Goal: Information Seeking & Learning: Check status

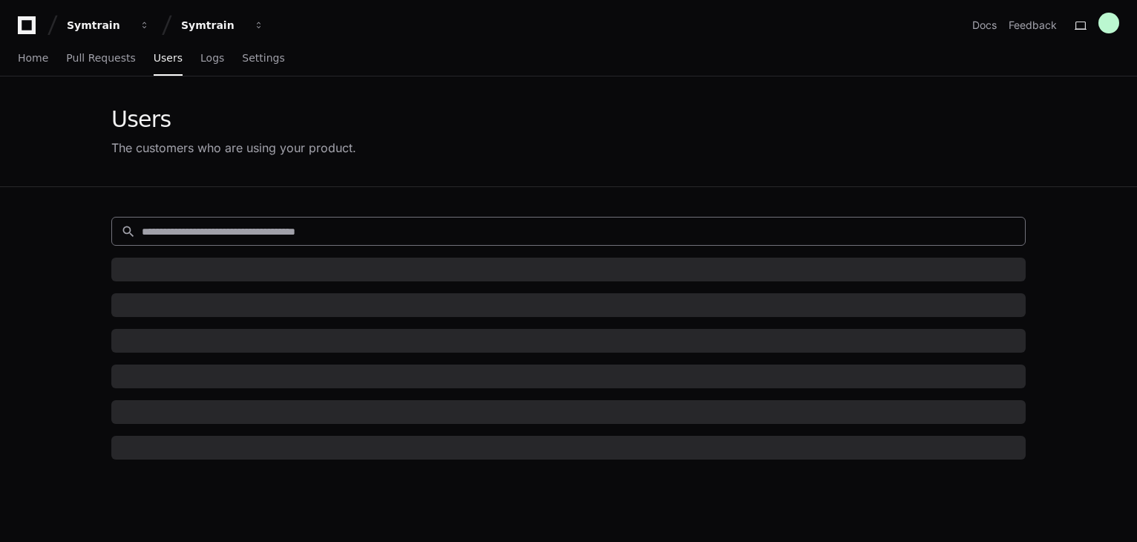
click at [187, 227] on input at bounding box center [579, 231] width 875 height 15
paste input "**********"
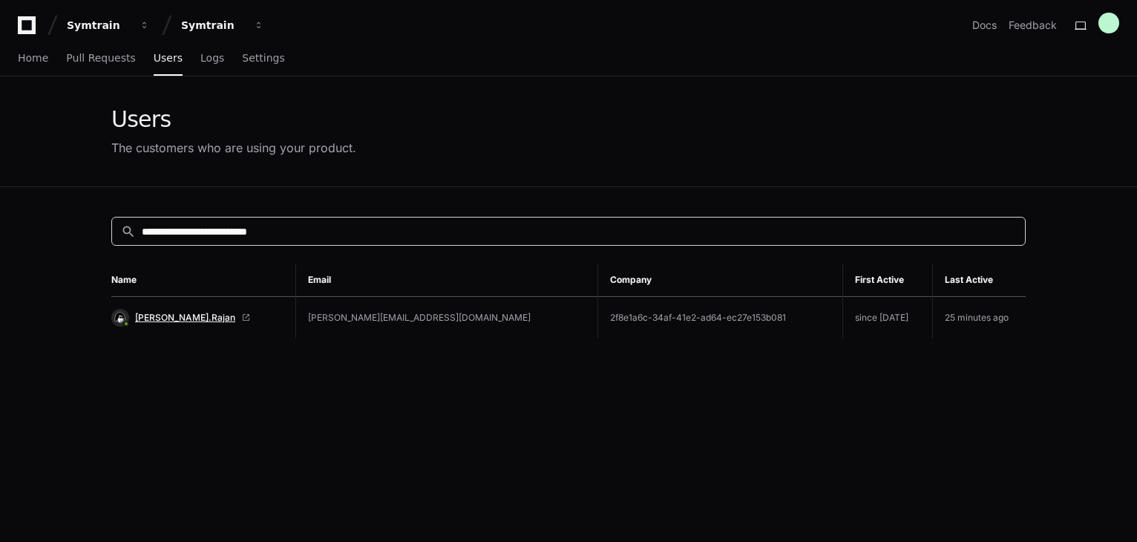
type input "**********"
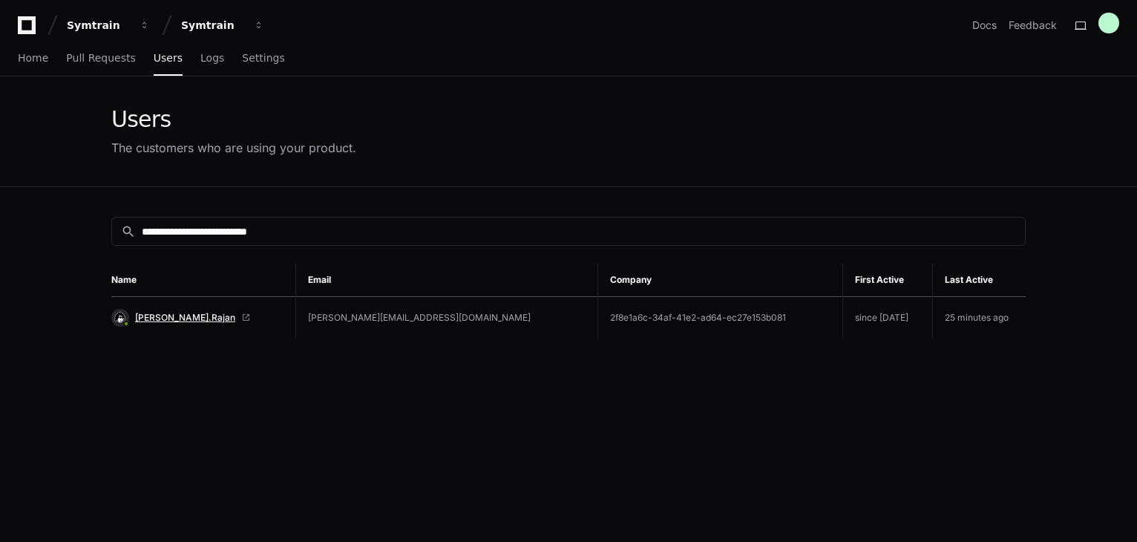
click at [176, 317] on span "[PERSON_NAME].Rajan" at bounding box center [185, 318] width 100 height 12
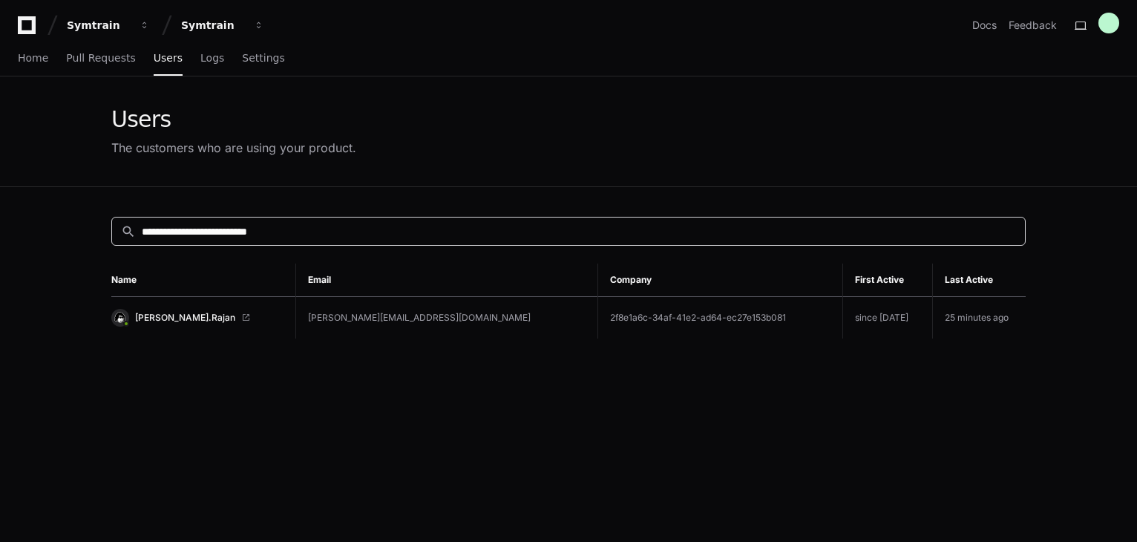
click at [343, 232] on input "**********" at bounding box center [579, 231] width 875 height 15
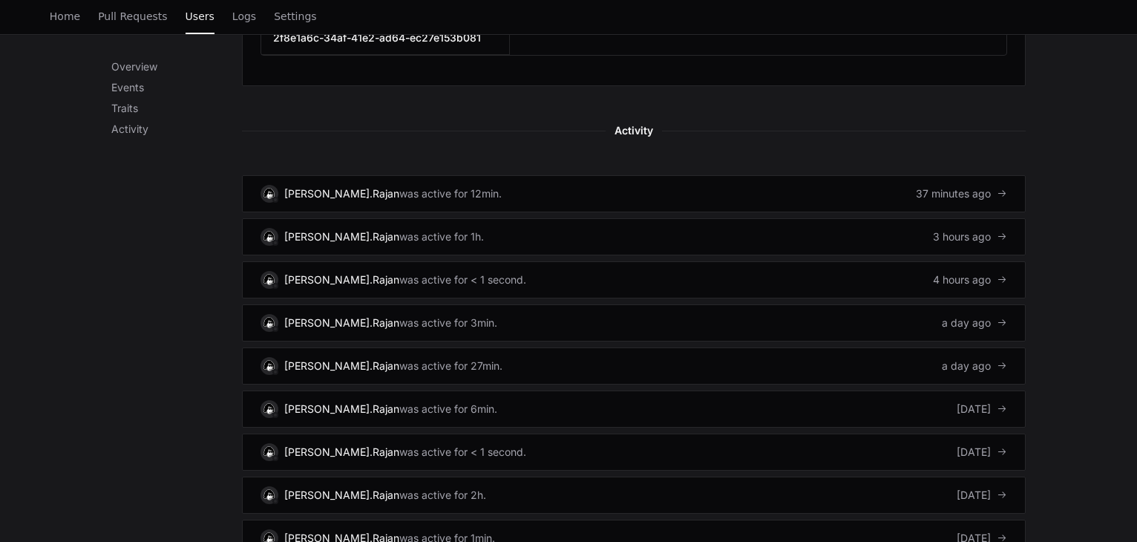
scroll to position [965, 0]
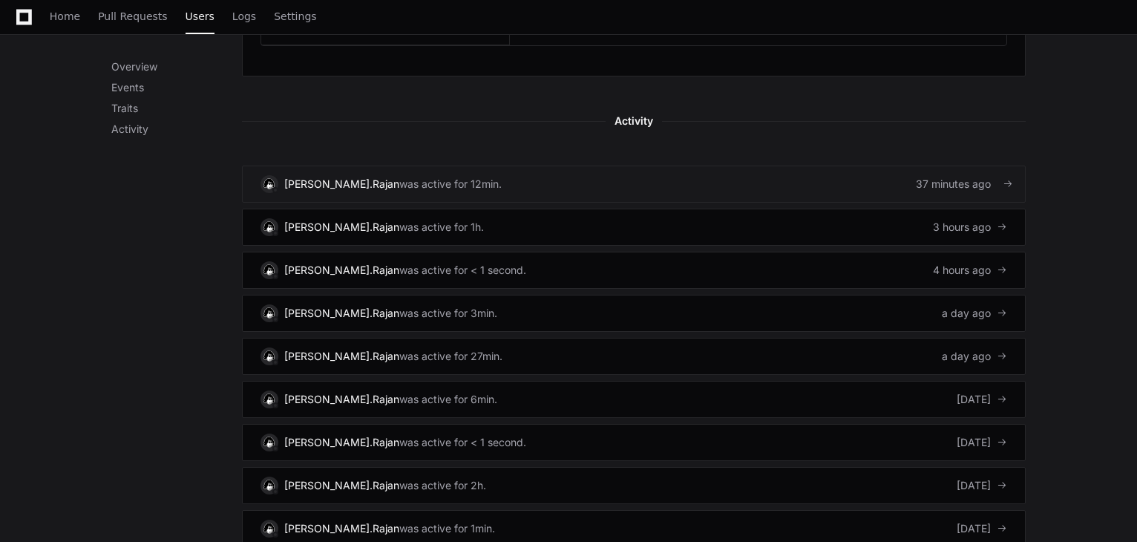
click at [589, 168] on link "[PERSON_NAME].[PERSON_NAME] was active for 12min. 37 minutes ago" at bounding box center [634, 184] width 784 height 37
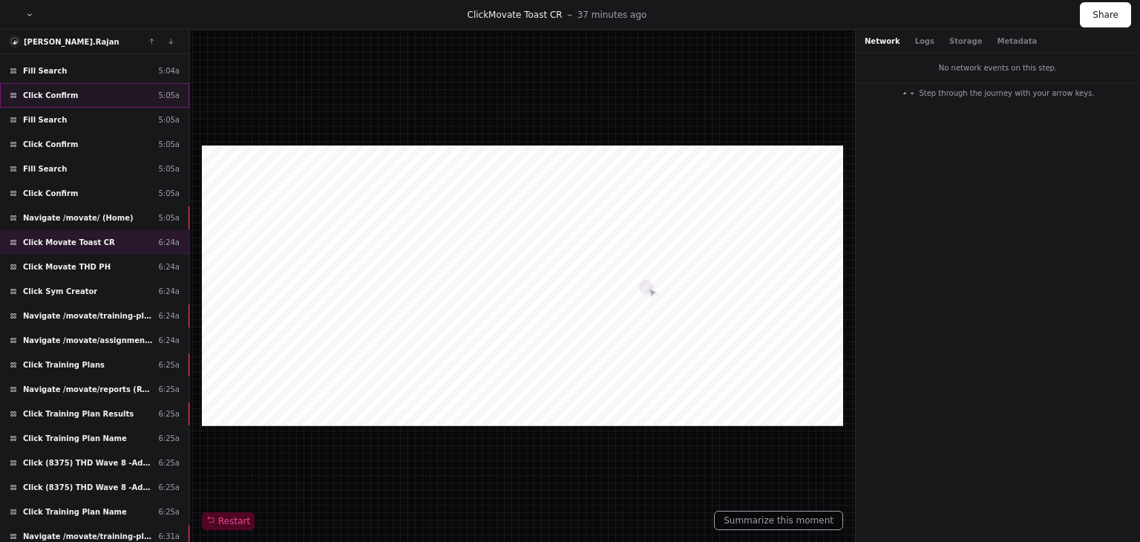
scroll to position [223, 0]
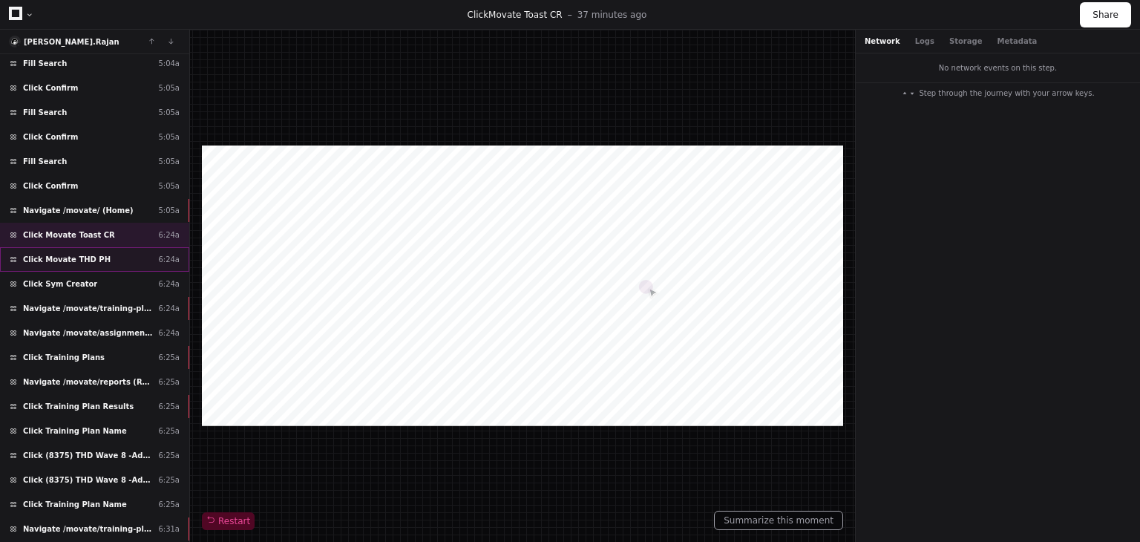
click at [128, 264] on div "Click Movate THD PH 6:24a" at bounding box center [94, 259] width 189 height 24
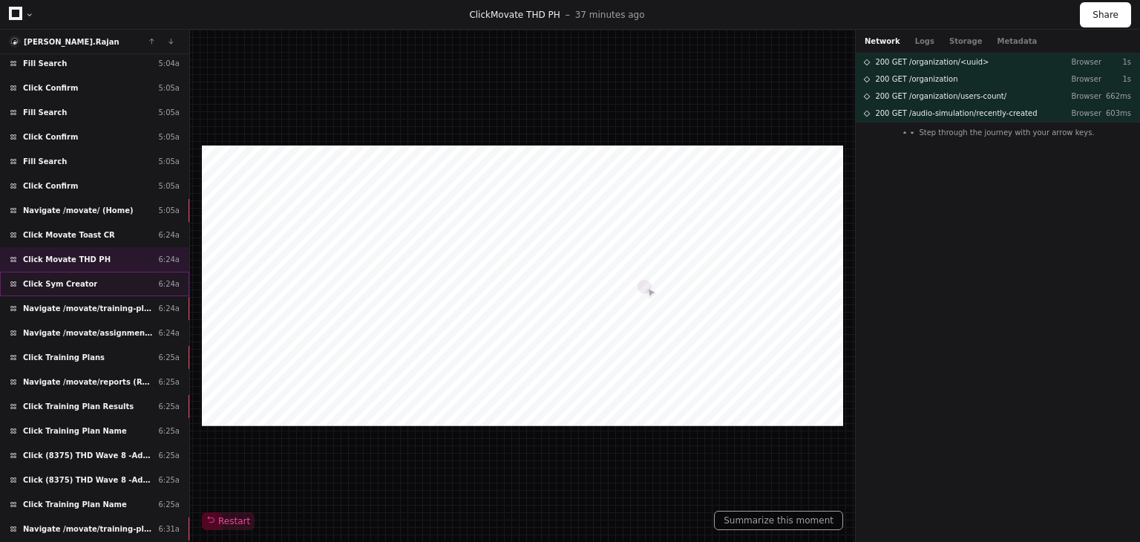
click at [109, 283] on div "Click Sym Creator 6:24a" at bounding box center [94, 284] width 189 height 24
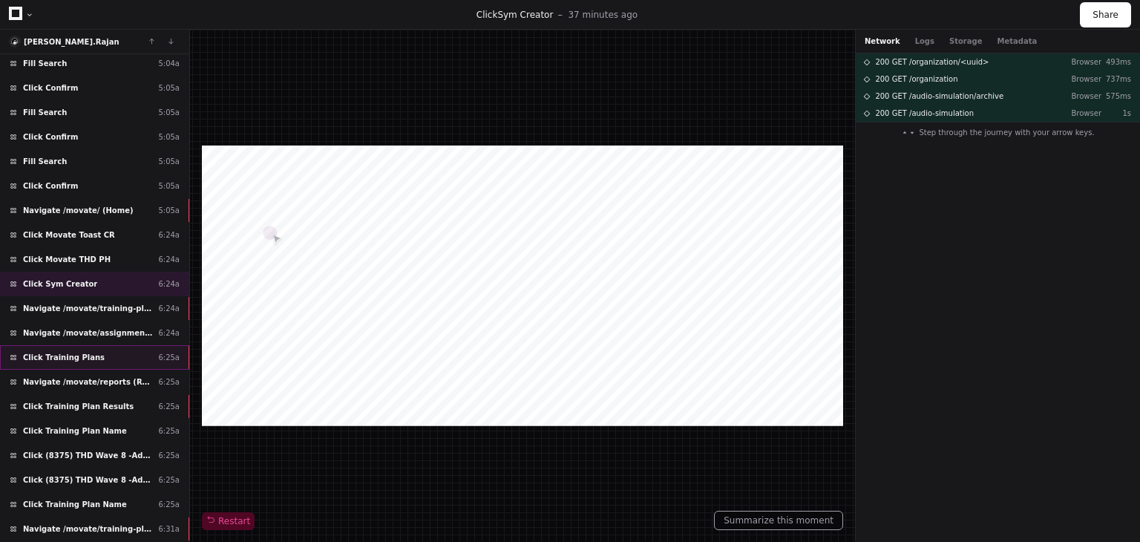
click at [94, 352] on div "Click Training Plans 6:25a" at bounding box center [94, 357] width 189 height 24
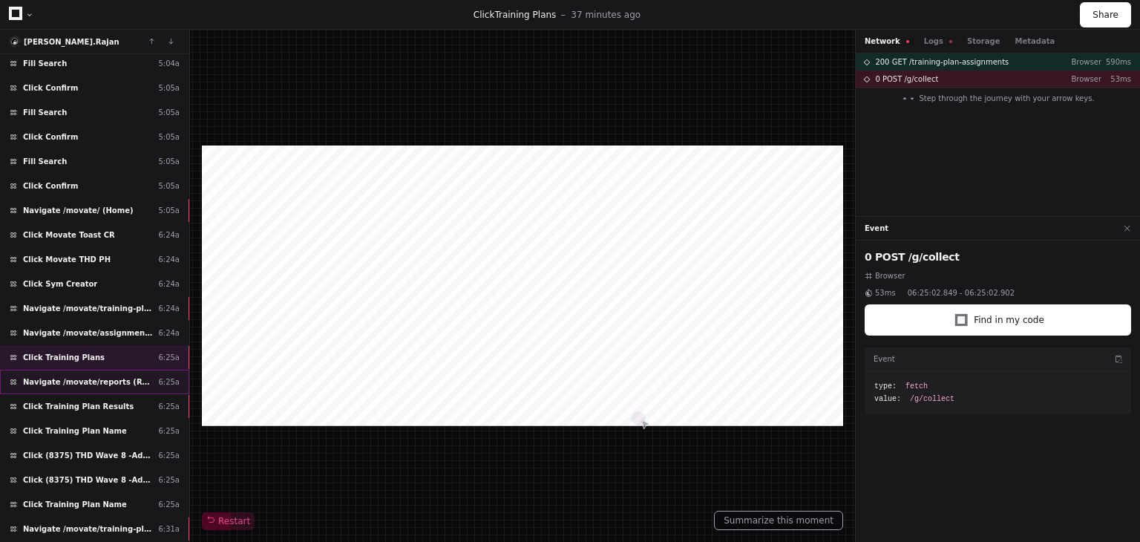
click at [128, 382] on div "Navigate /movate/reports (Reports) 6:25a" at bounding box center [94, 382] width 189 height 24
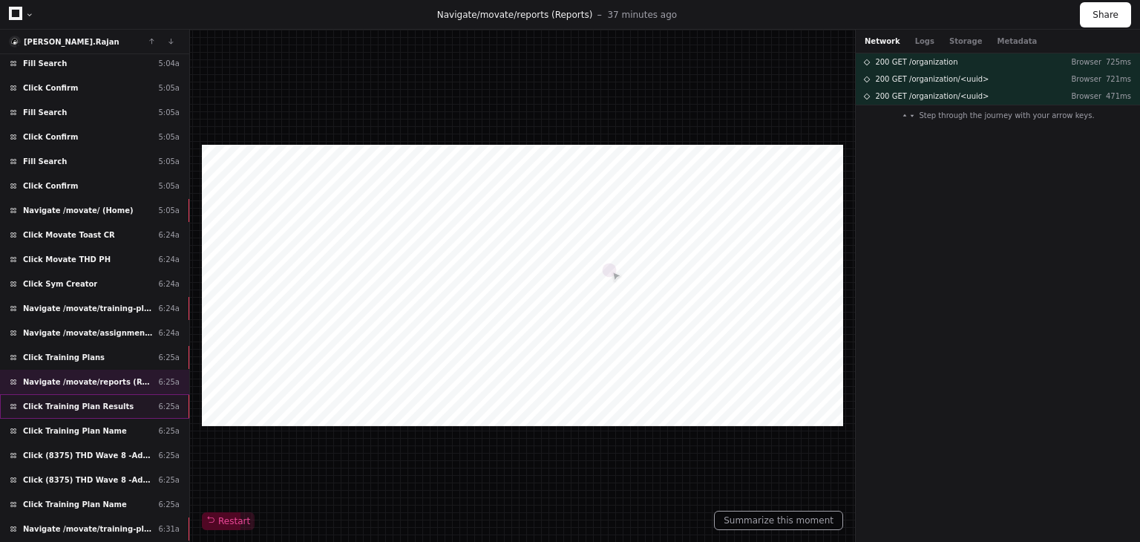
click at [127, 396] on div "Click Training Plan Results 6:25a" at bounding box center [94, 406] width 189 height 24
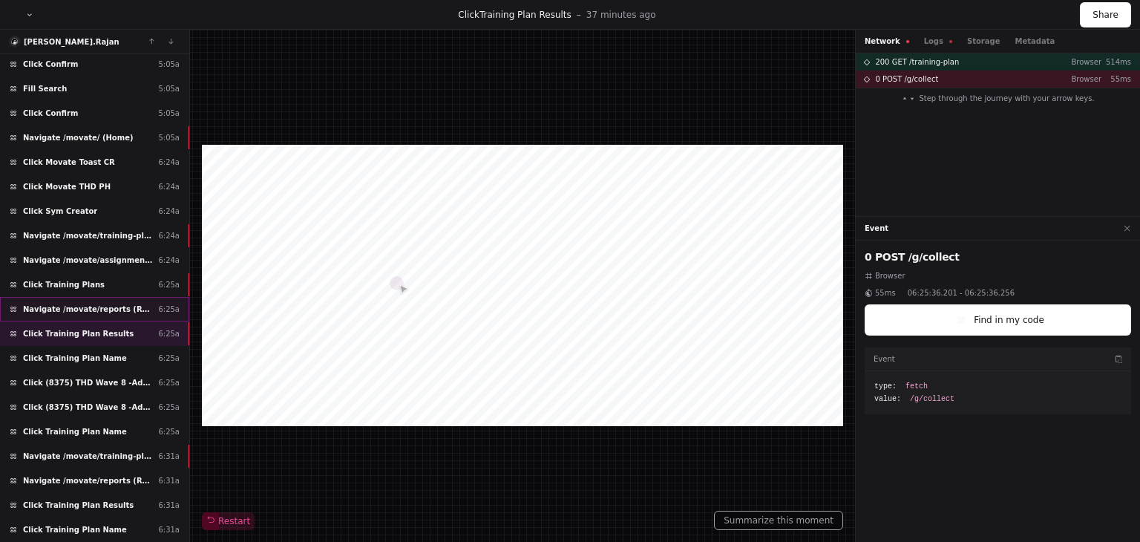
scroll to position [297, 0]
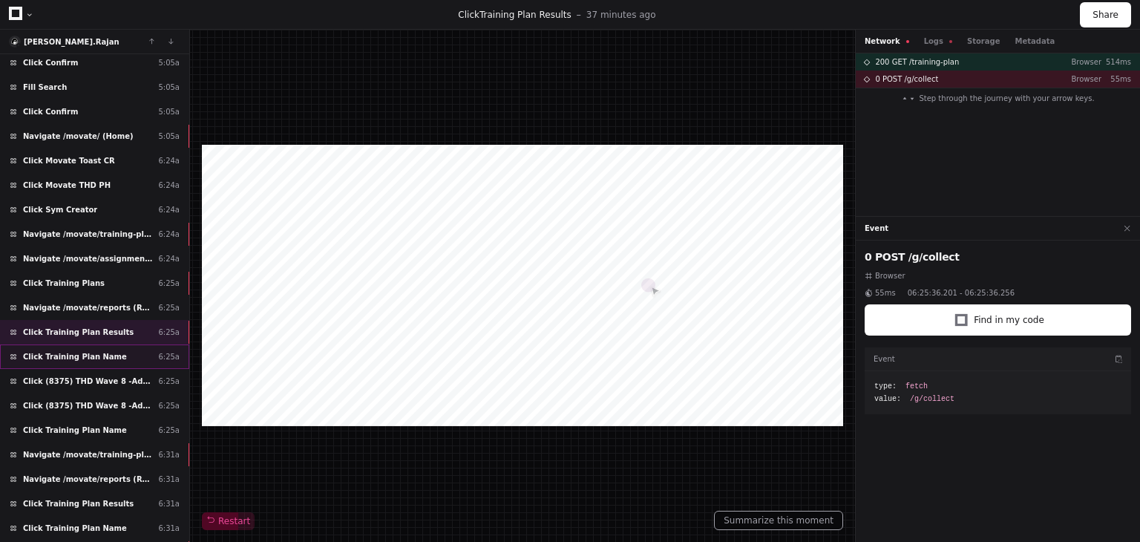
click at [127, 354] on div "Click Training Plan Name 6:25a" at bounding box center [94, 356] width 189 height 24
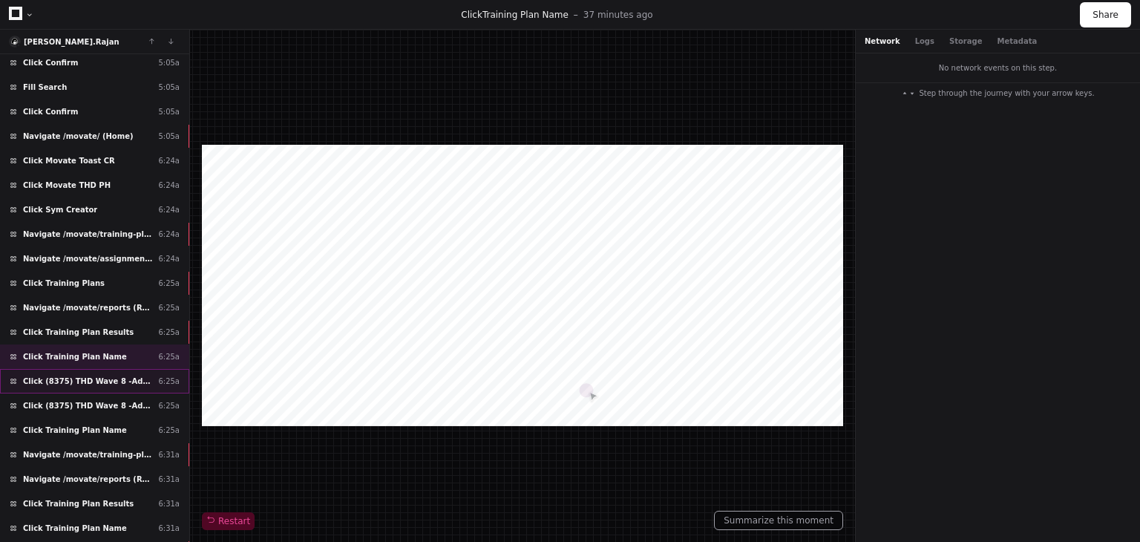
click at [111, 376] on span "Click (8375) THD Wave 8 -Advanced Sym" at bounding box center [87, 381] width 129 height 11
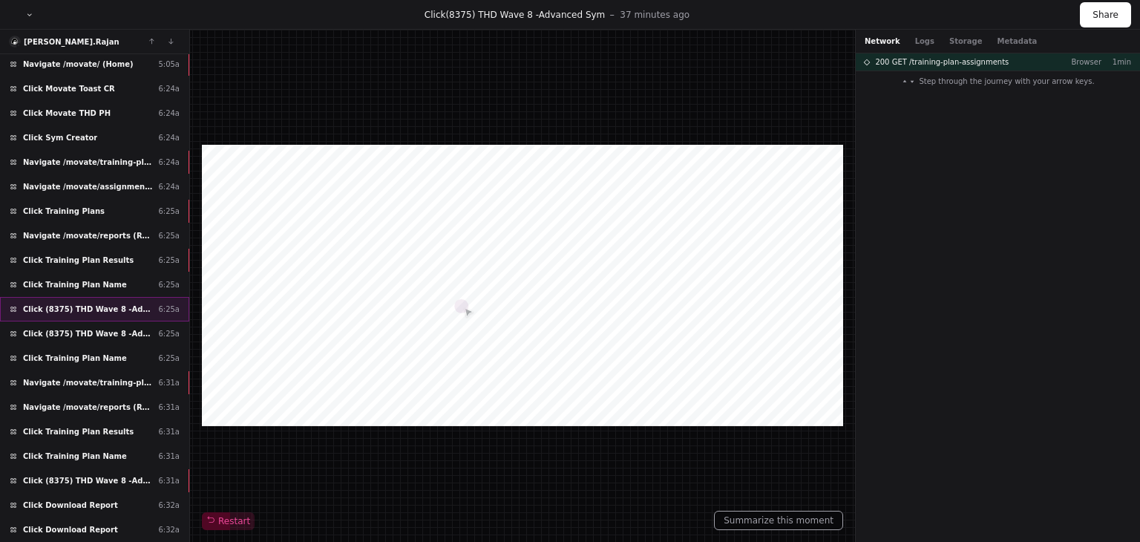
scroll to position [371, 0]
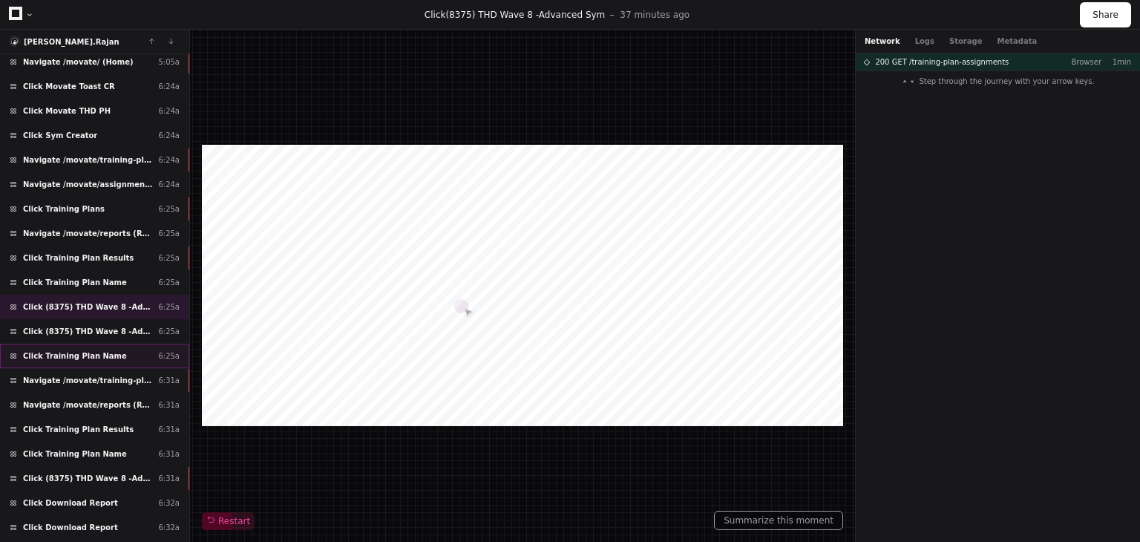
click at [120, 345] on div "Click Training Plan Name 6:25a" at bounding box center [94, 356] width 189 height 24
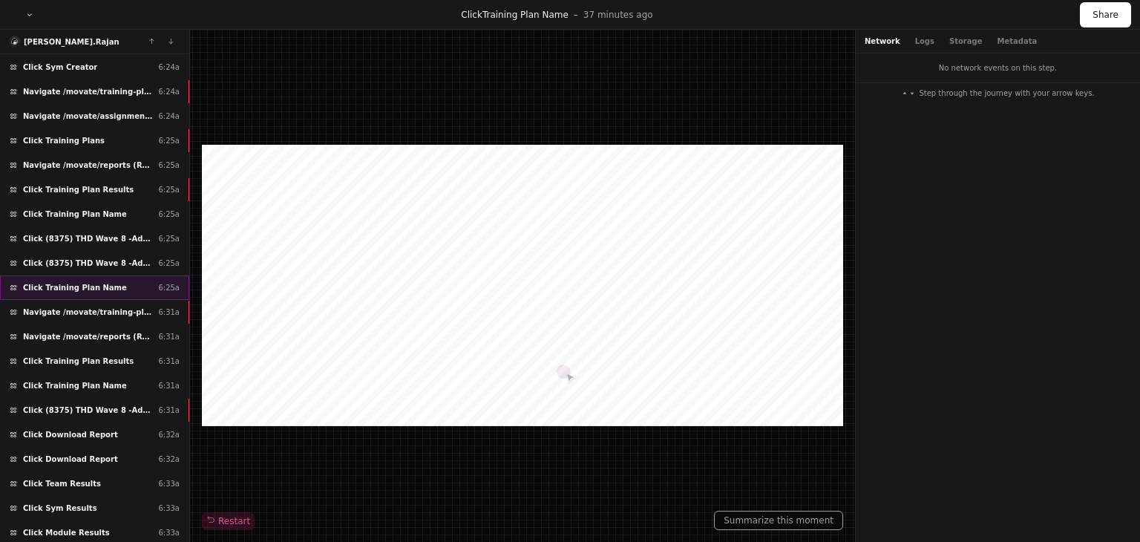
scroll to position [445, 0]
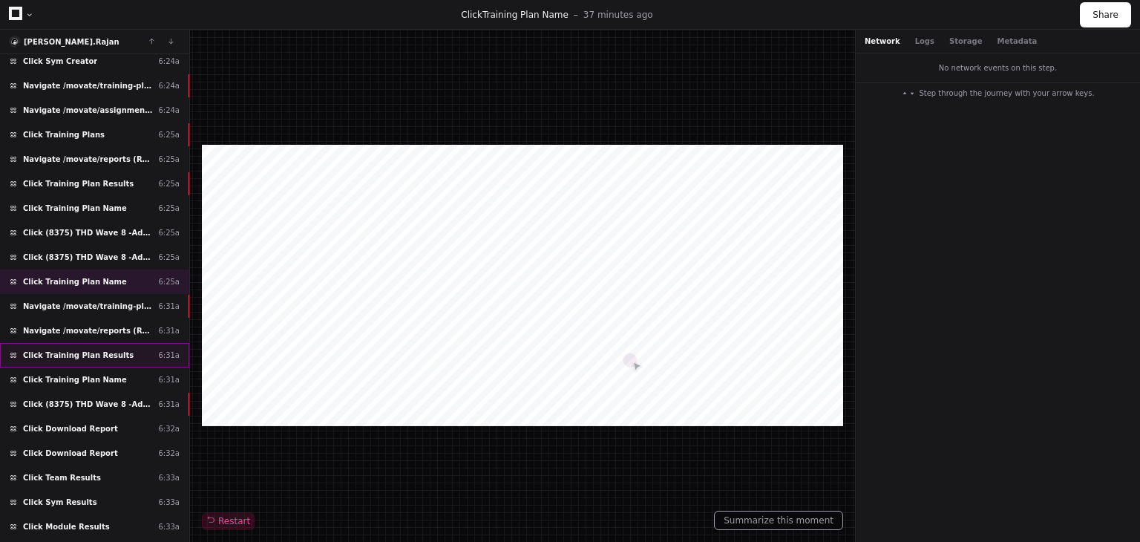
click at [99, 343] on div "Click Training Plan Results 6:31a" at bounding box center [94, 355] width 189 height 24
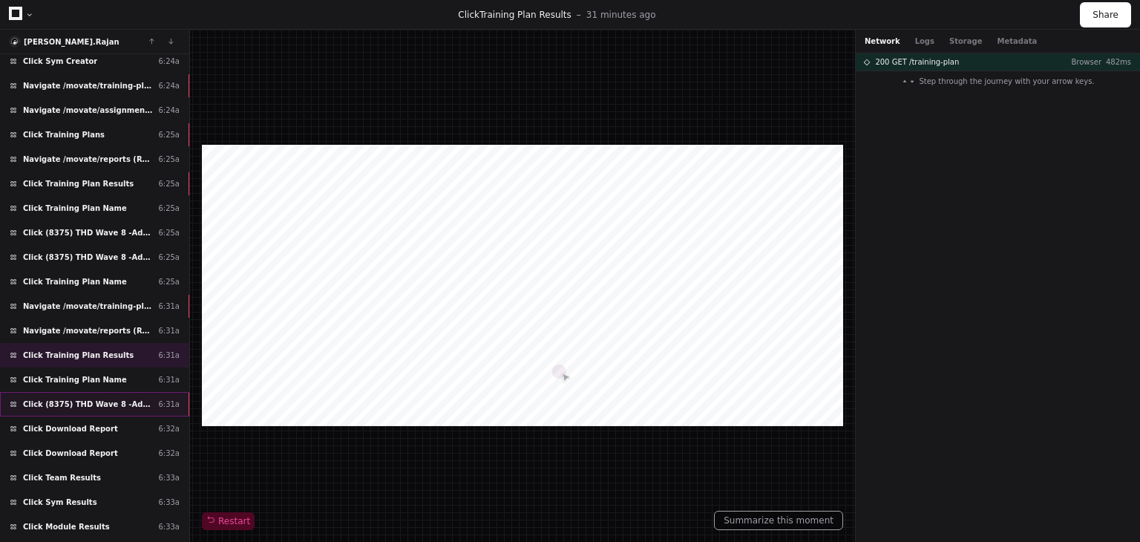
click at [105, 392] on div "Click (8375) THD Wave 8 -Advanced Sym 6:31a" at bounding box center [94, 404] width 189 height 24
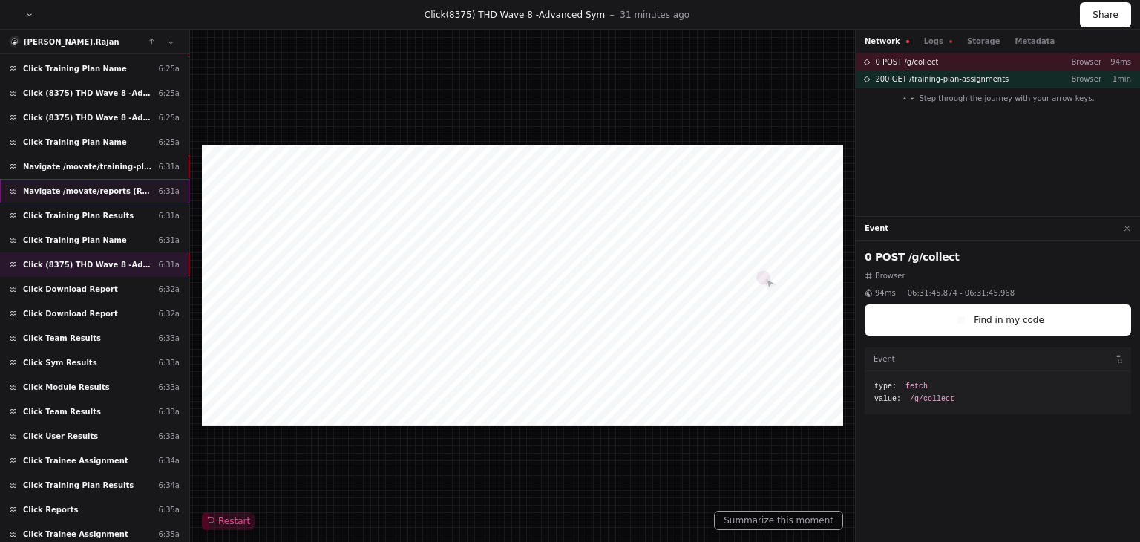
scroll to position [594, 0]
